Goal: Register for event/course

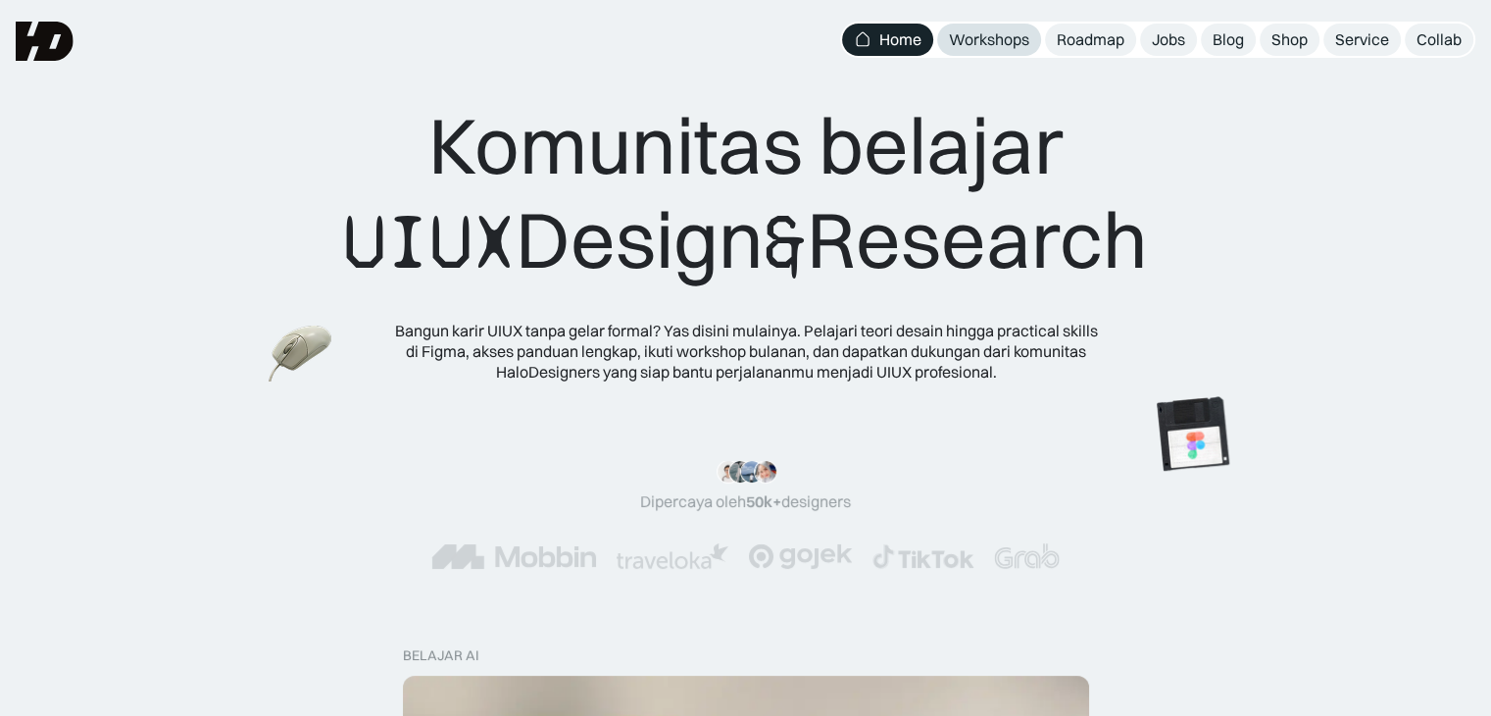
click at [1003, 43] on div "Workshops" at bounding box center [989, 39] width 80 height 21
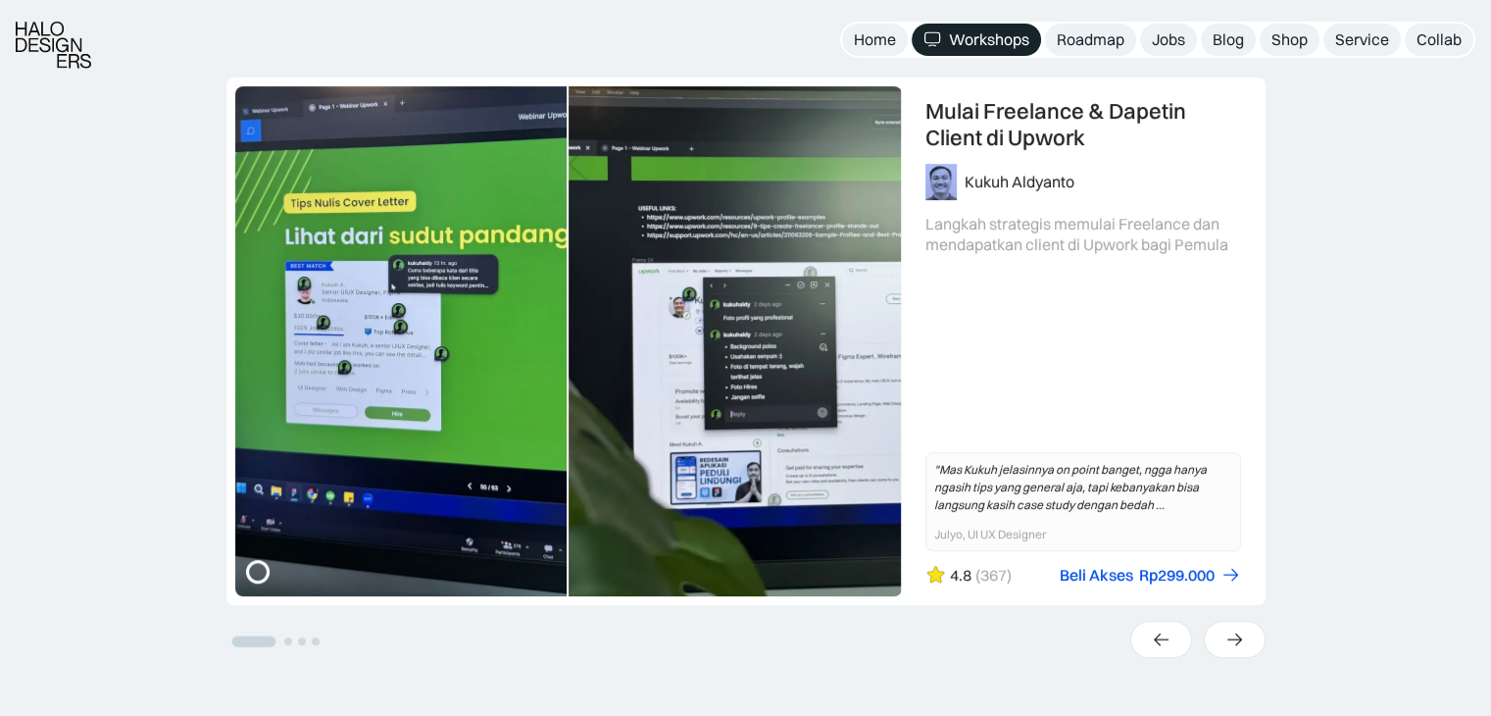
scroll to position [392, 0]
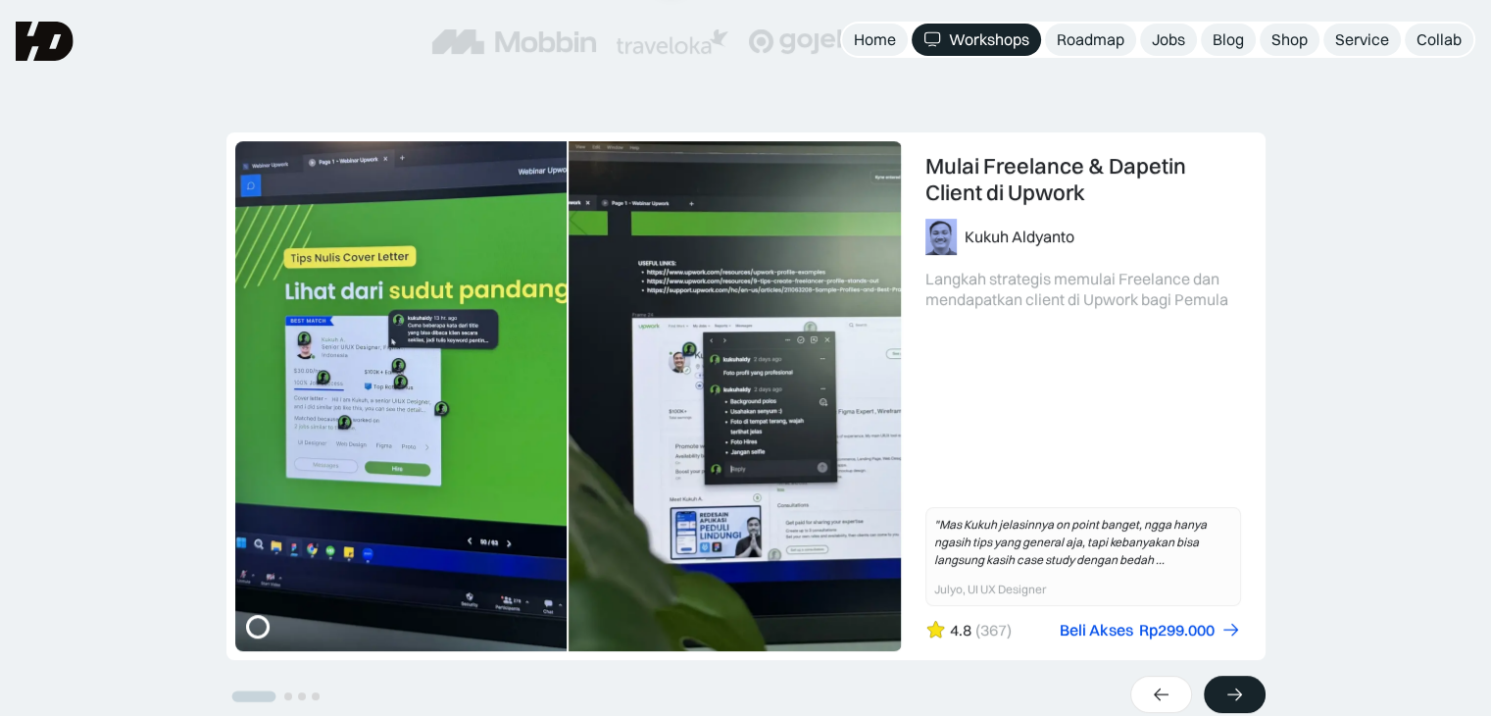
click at [1250, 695] on div at bounding box center [1235, 693] width 62 height 37
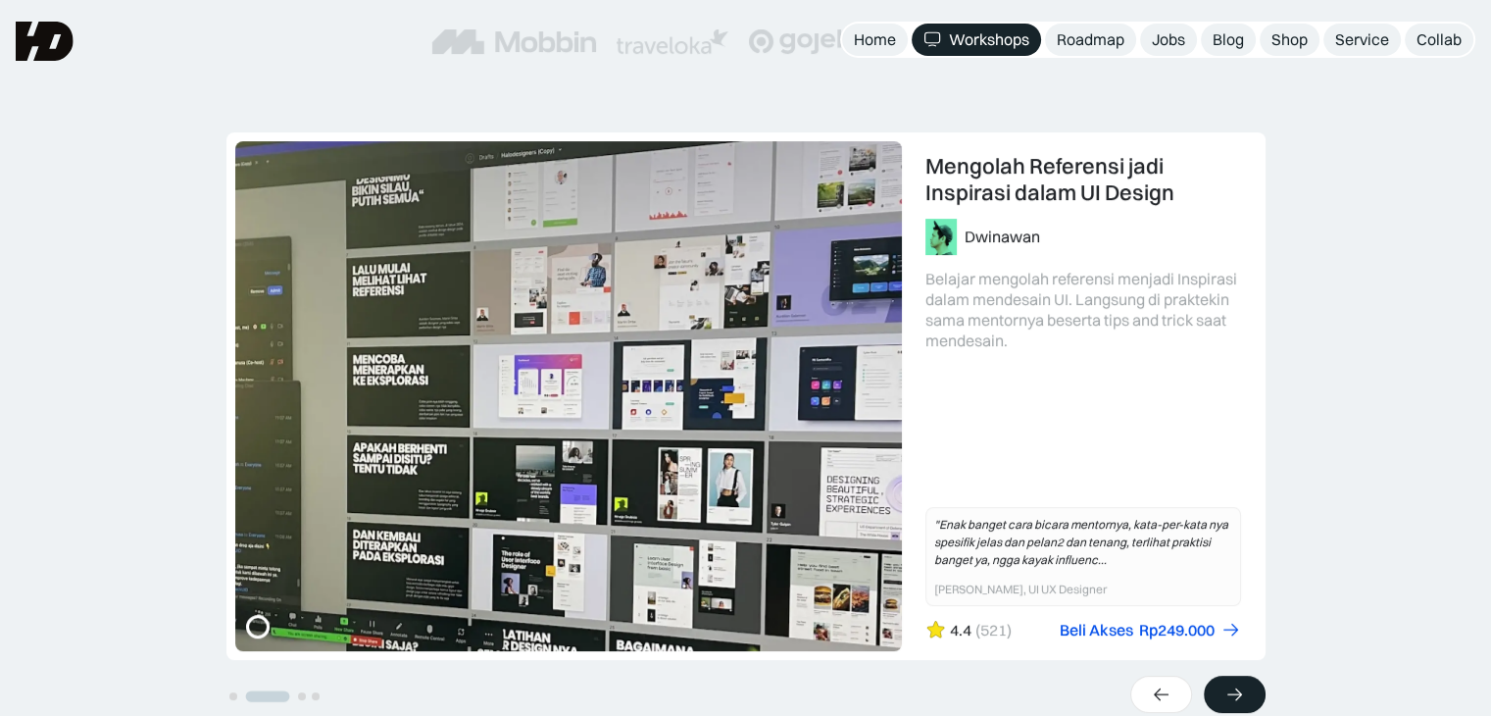
click at [1250, 695] on div at bounding box center [1235, 693] width 62 height 37
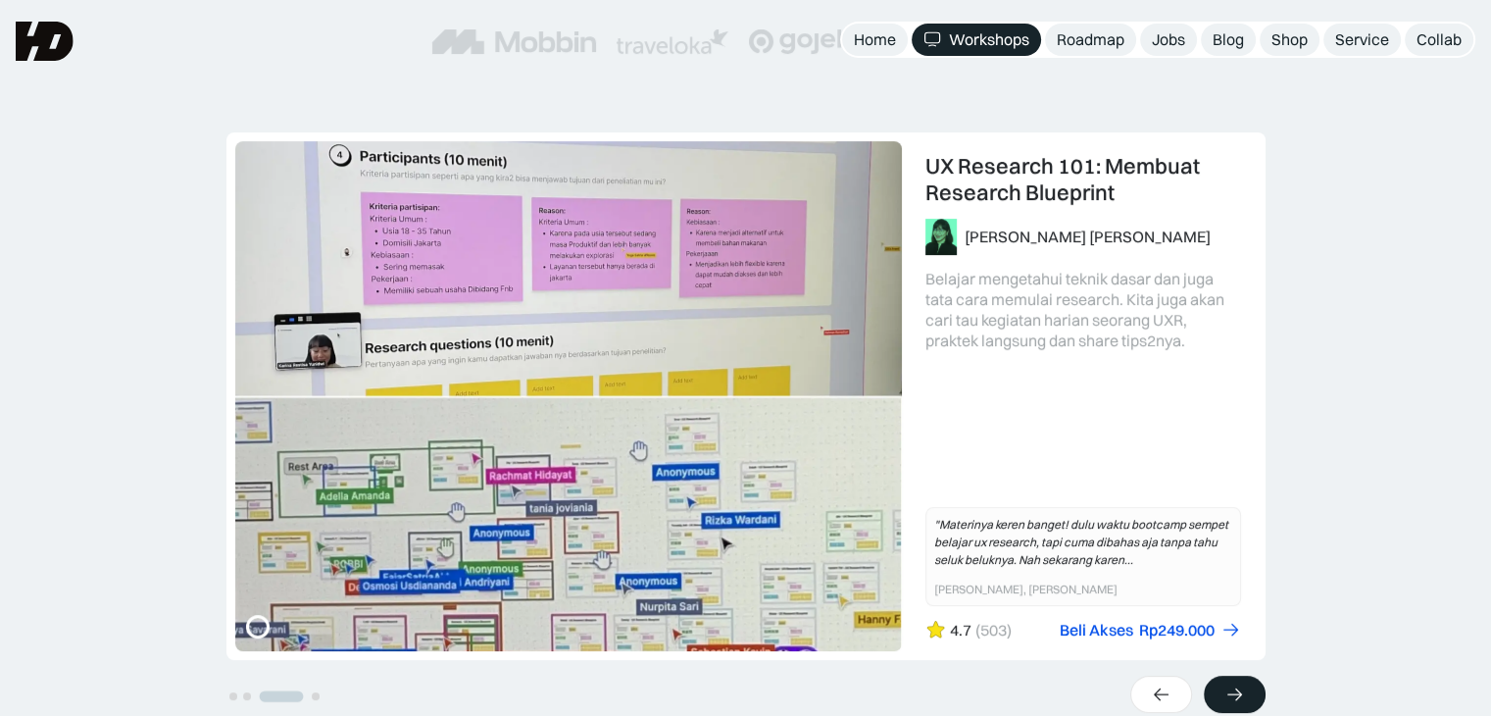
click at [1250, 695] on div at bounding box center [1235, 693] width 62 height 37
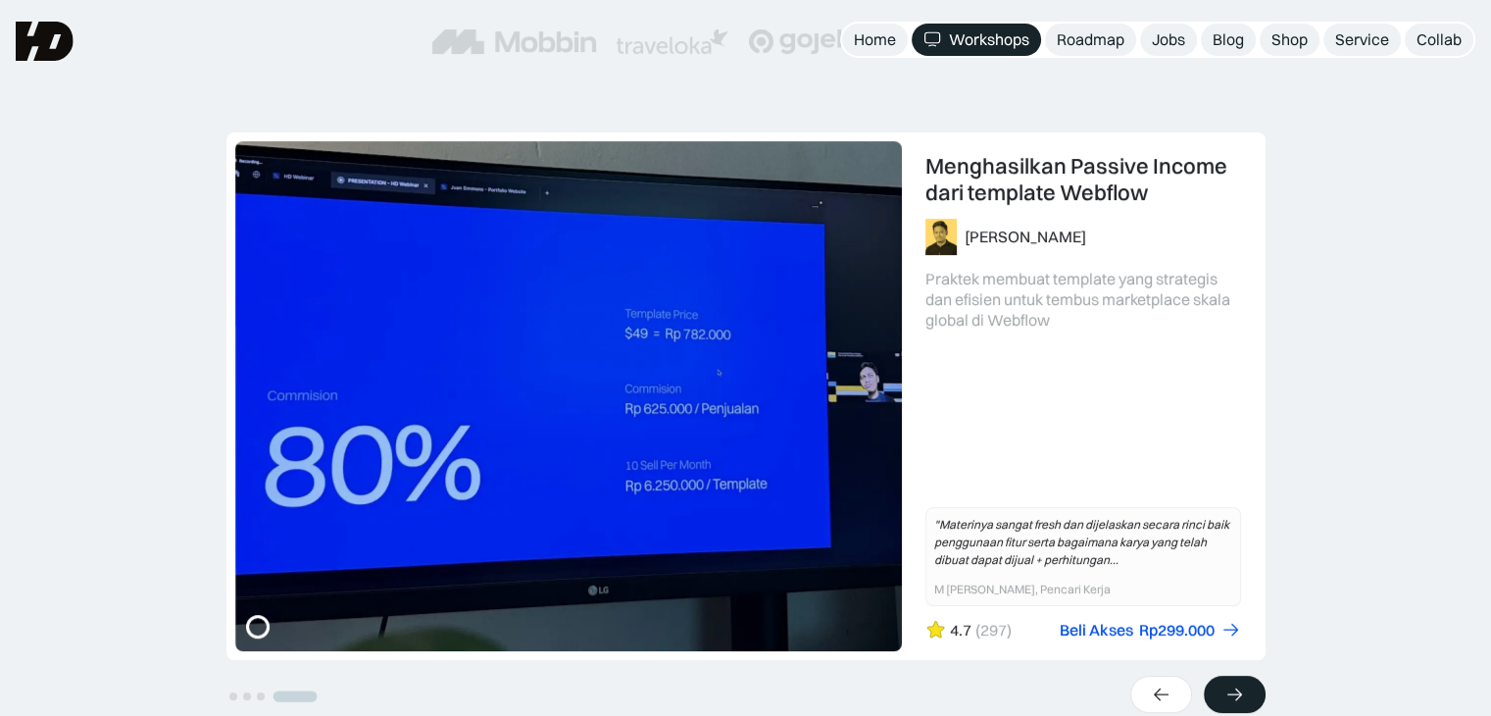
click at [1250, 695] on div at bounding box center [1235, 693] width 62 height 37
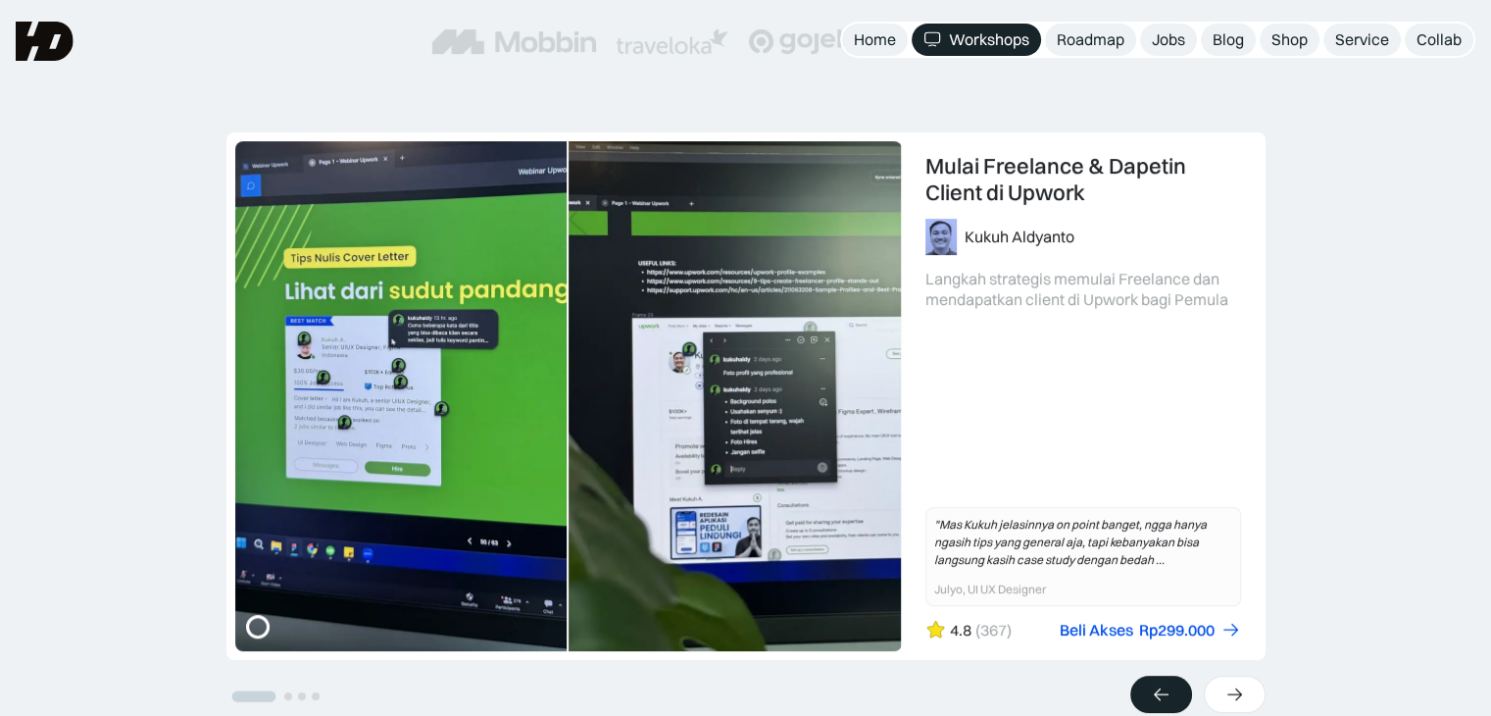
click at [1166, 691] on icon at bounding box center [1161, 694] width 21 height 20
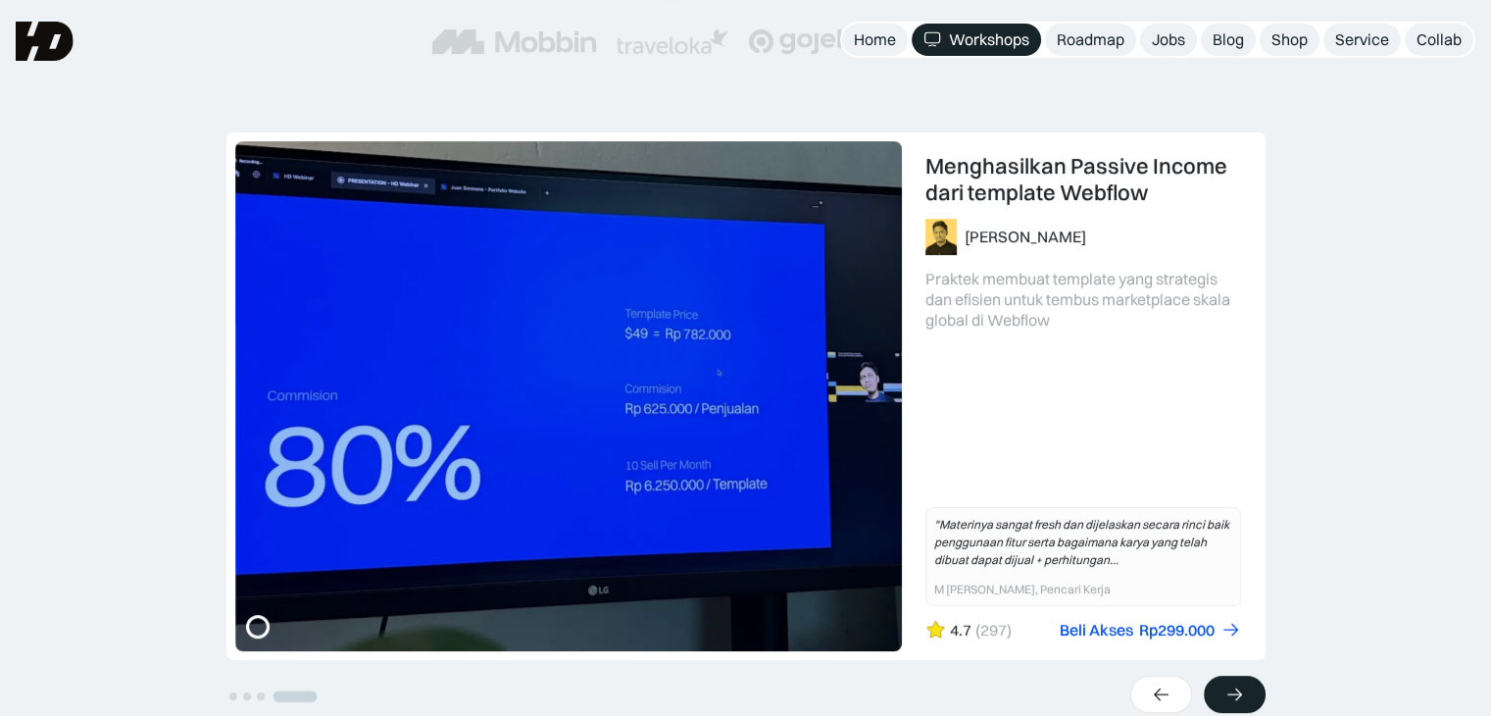
click at [1216, 696] on div at bounding box center [1235, 693] width 62 height 37
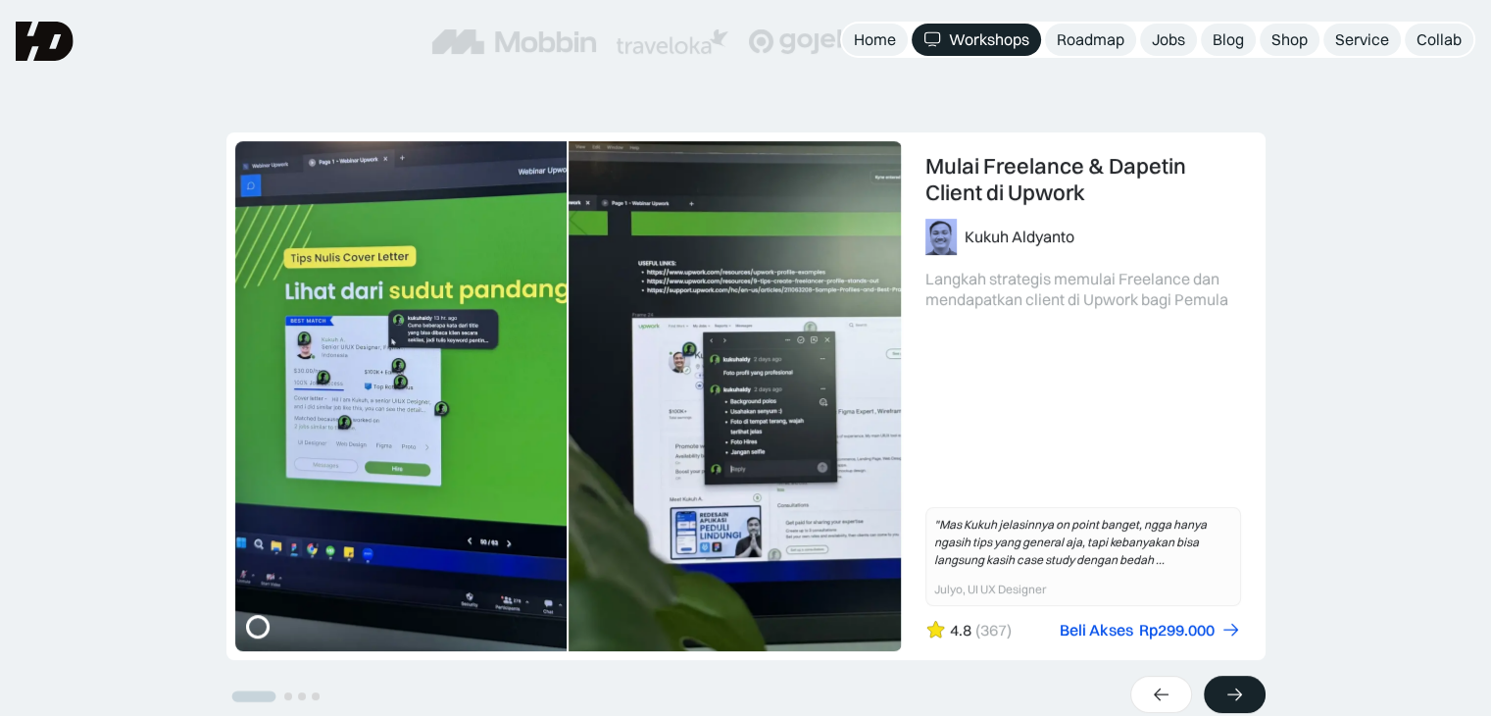
click at [1216, 696] on div at bounding box center [1235, 693] width 62 height 37
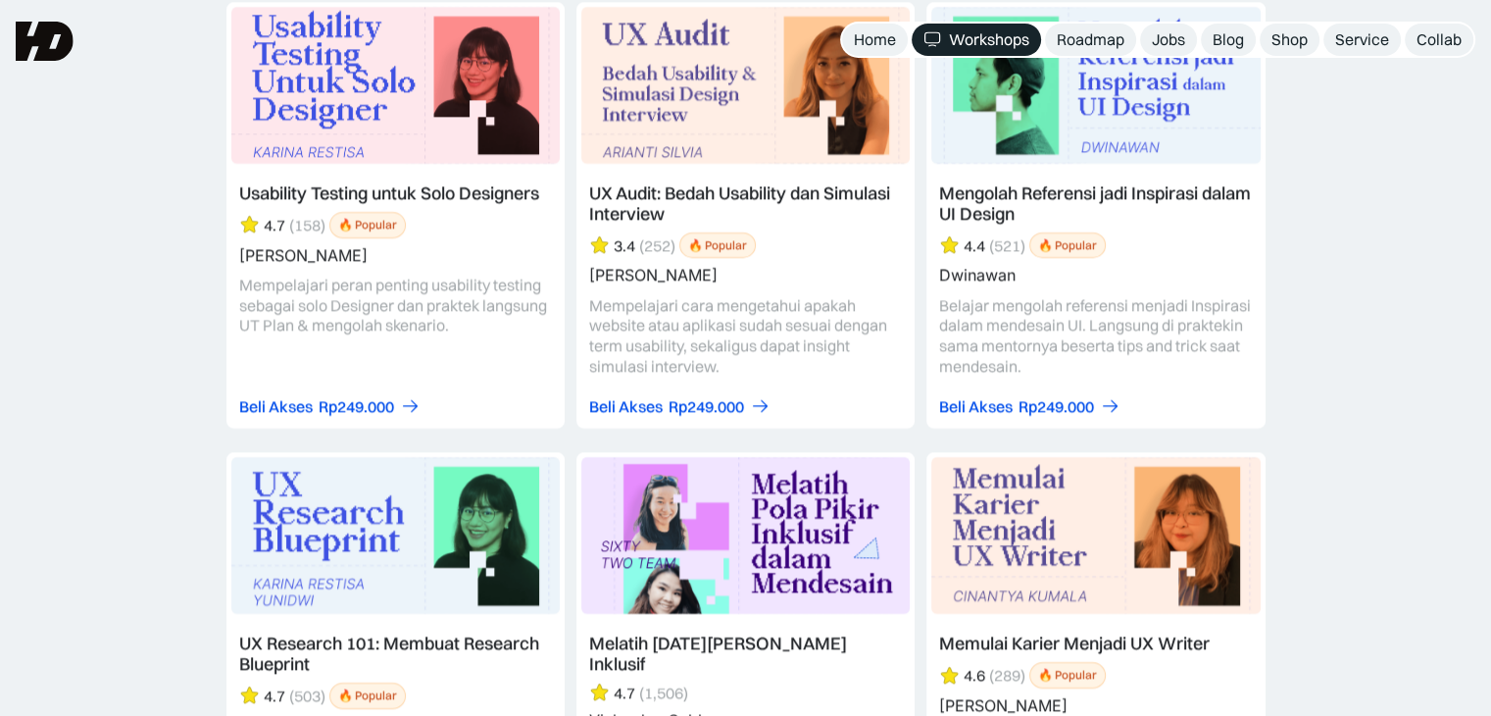
scroll to position [7059, 0]
